Goal: Task Accomplishment & Management: Use online tool/utility

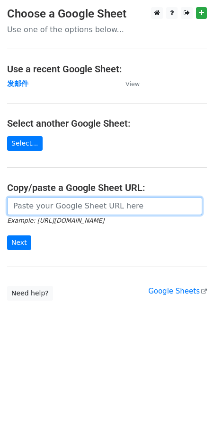
click at [89, 209] on input "url" at bounding box center [104, 206] width 195 height 18
paste input "[URL][DOMAIN_NAME]"
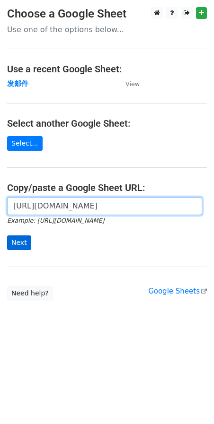
type input "[URL][DOMAIN_NAME]"
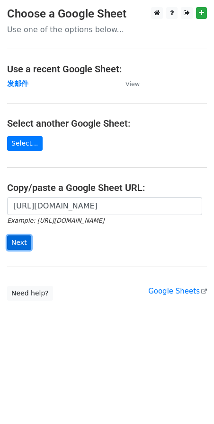
scroll to position [0, 0]
click at [17, 241] on input "Next" at bounding box center [19, 243] width 24 height 15
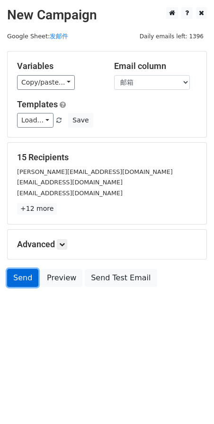
click at [26, 278] on link "Send" at bounding box center [22, 278] width 31 height 18
